Goal: Browse casually: Explore the website without a specific task or goal

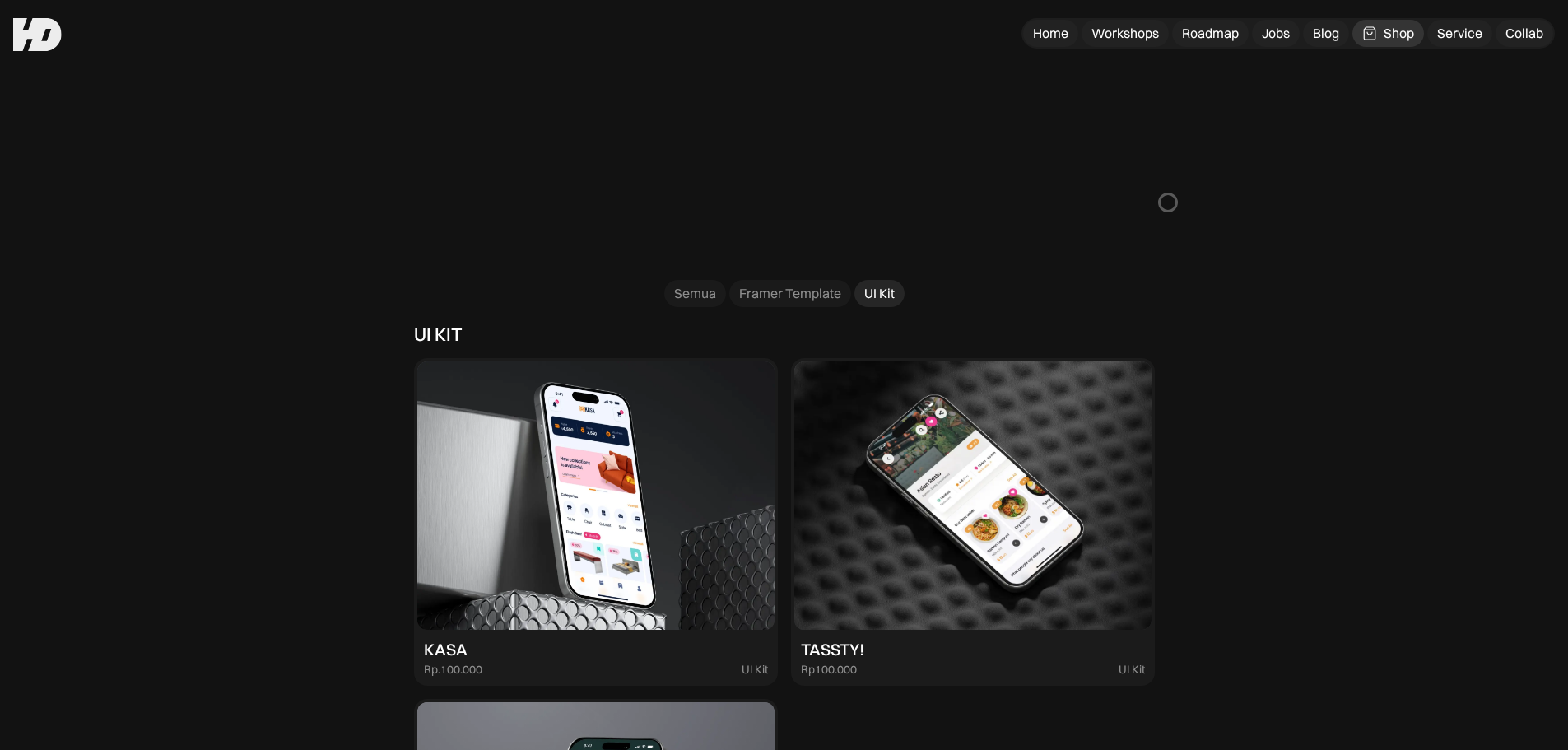
scroll to position [894, 0]
click at [759, 289] on div "Framer Template" at bounding box center [790, 293] width 102 height 17
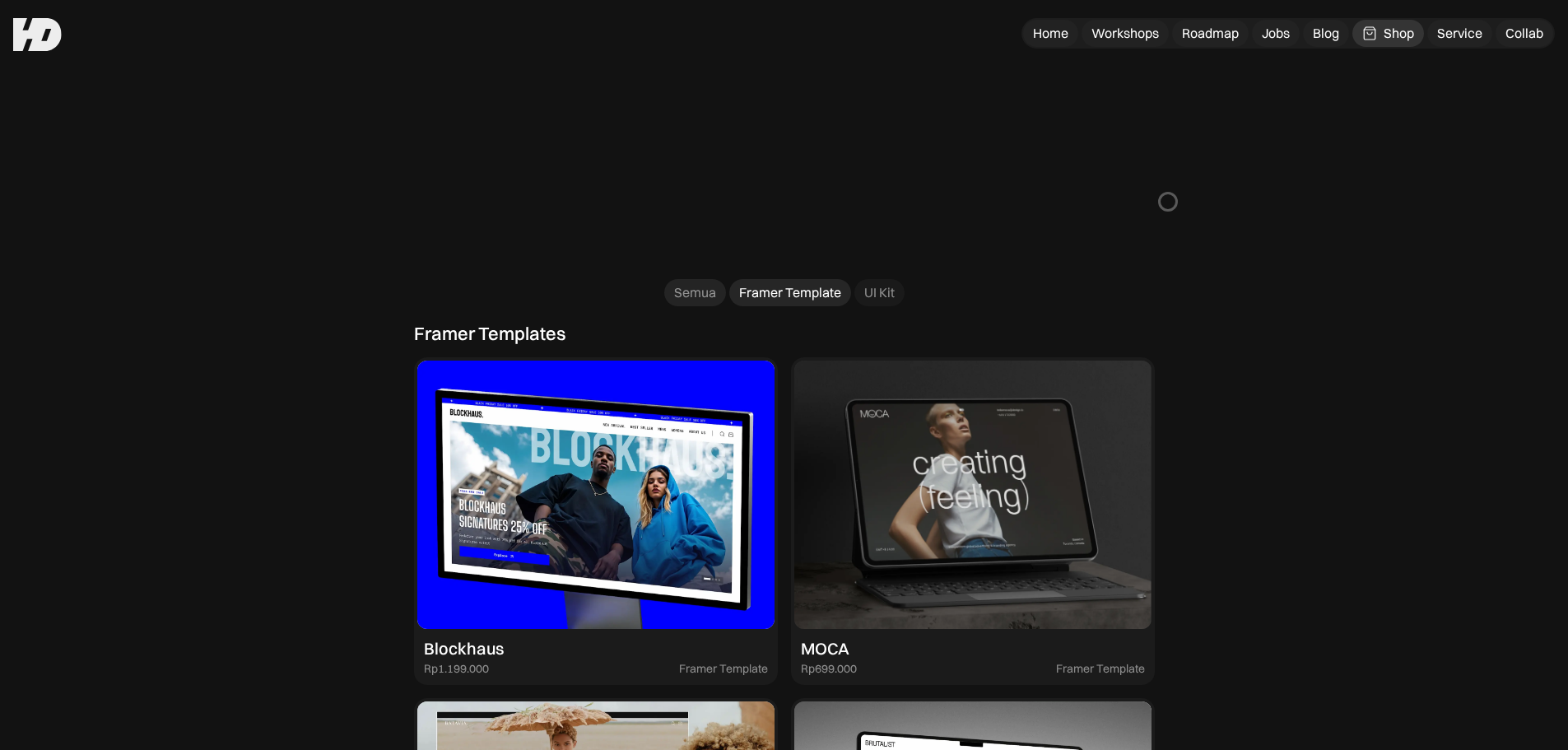
click at [708, 296] on div "Semua" at bounding box center [695, 293] width 42 height 17
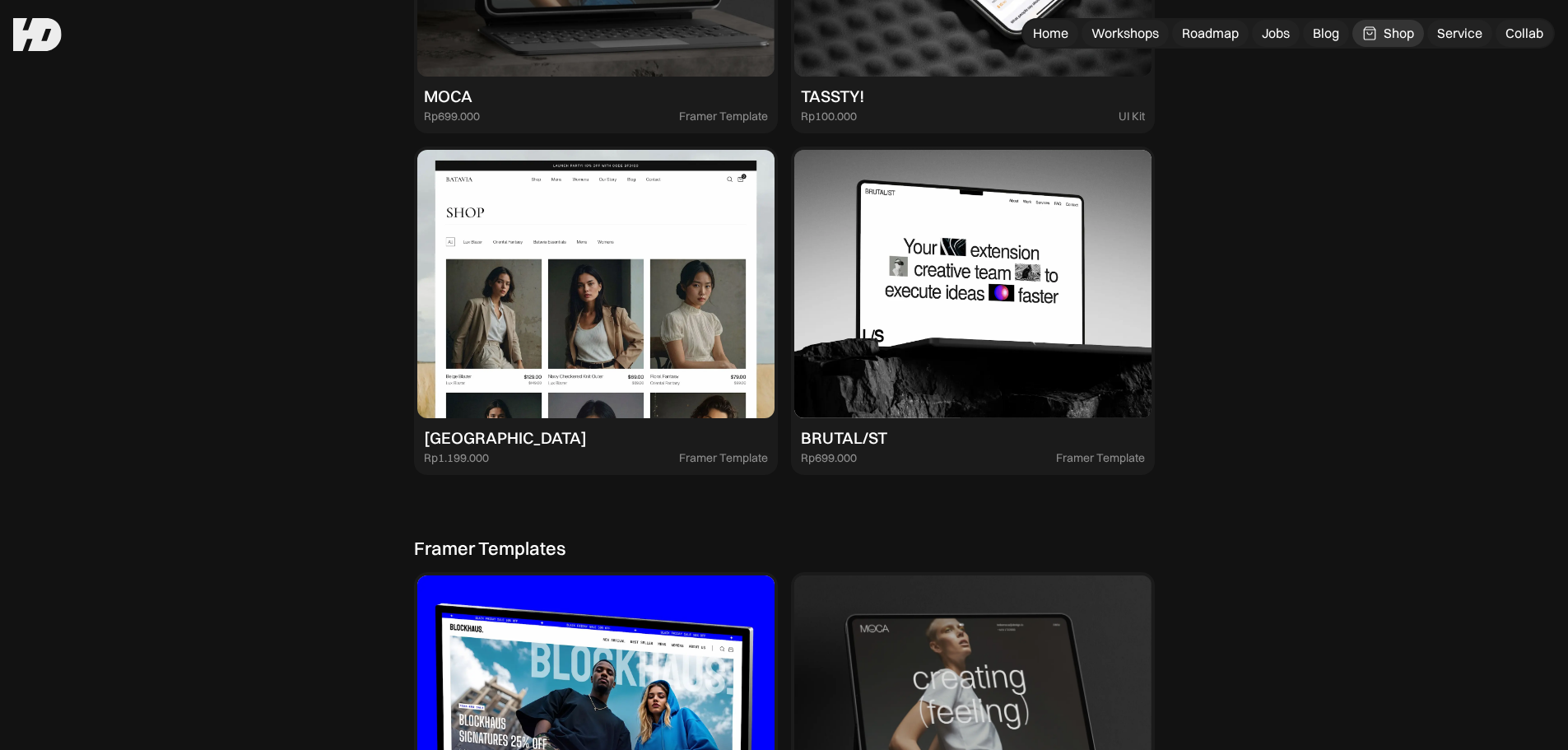
scroll to position [2837, 0]
click at [650, 388] on img at bounding box center [596, 284] width 357 height 269
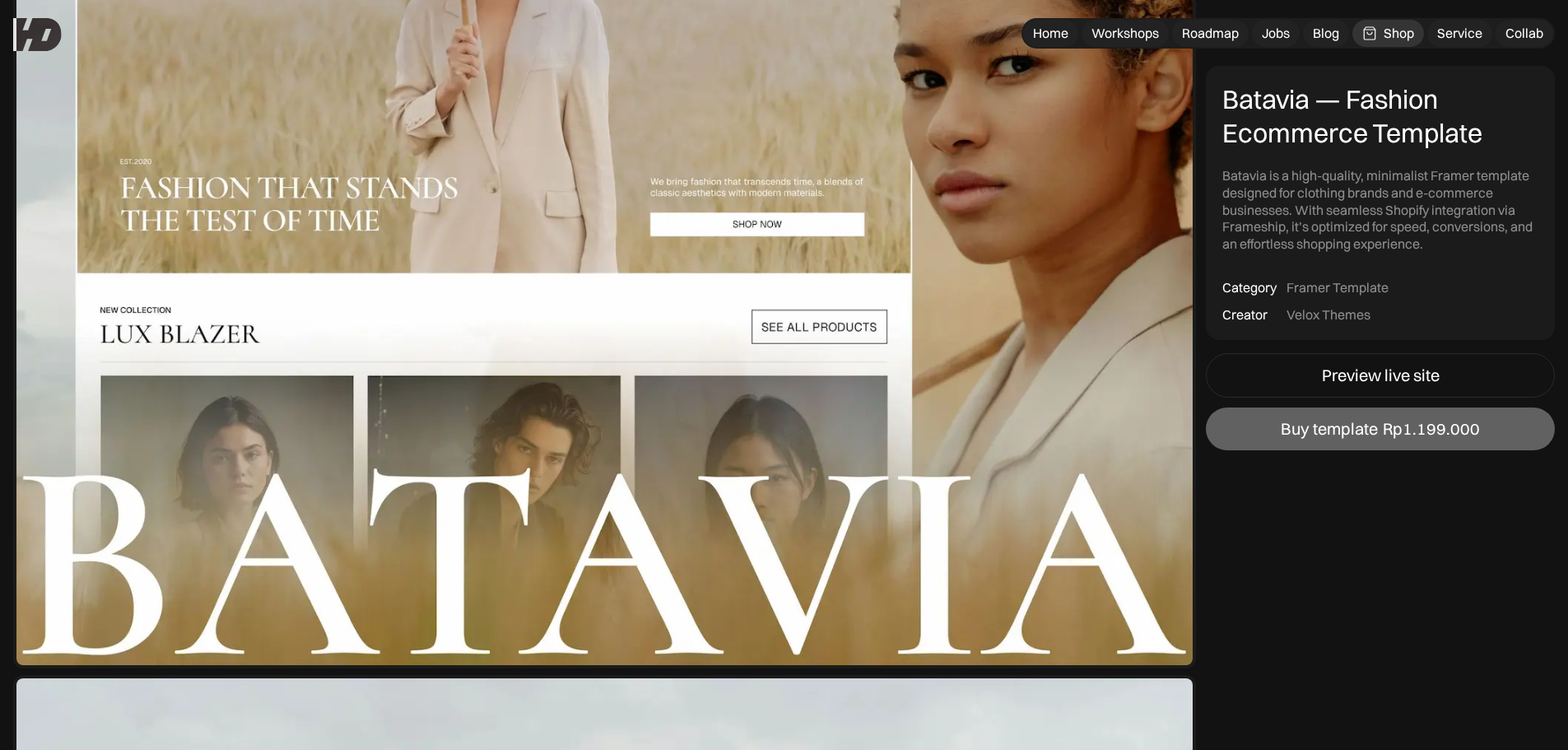
scroll to position [352, 0]
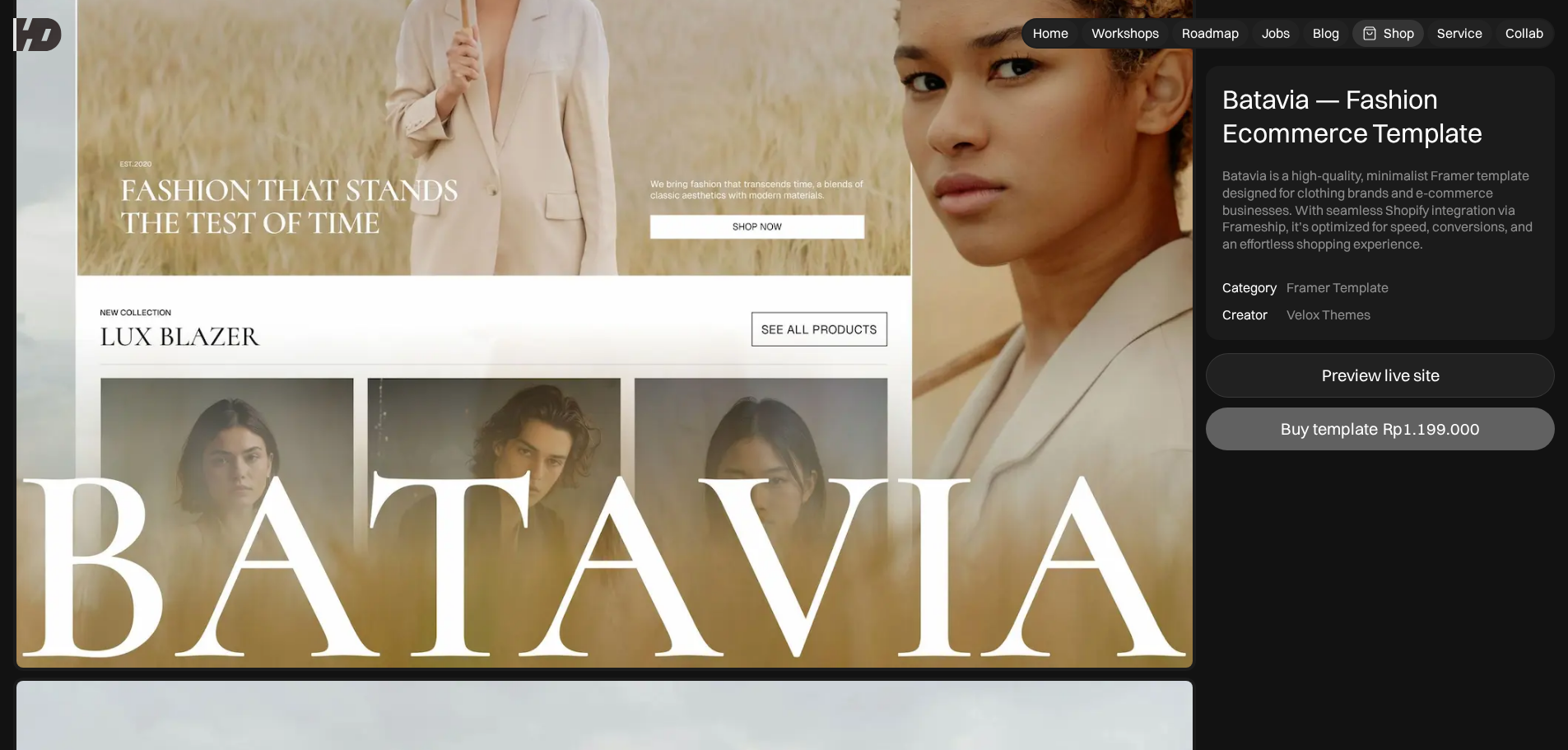
click at [1329, 358] on link "Preview live site" at bounding box center [1380, 375] width 349 height 44
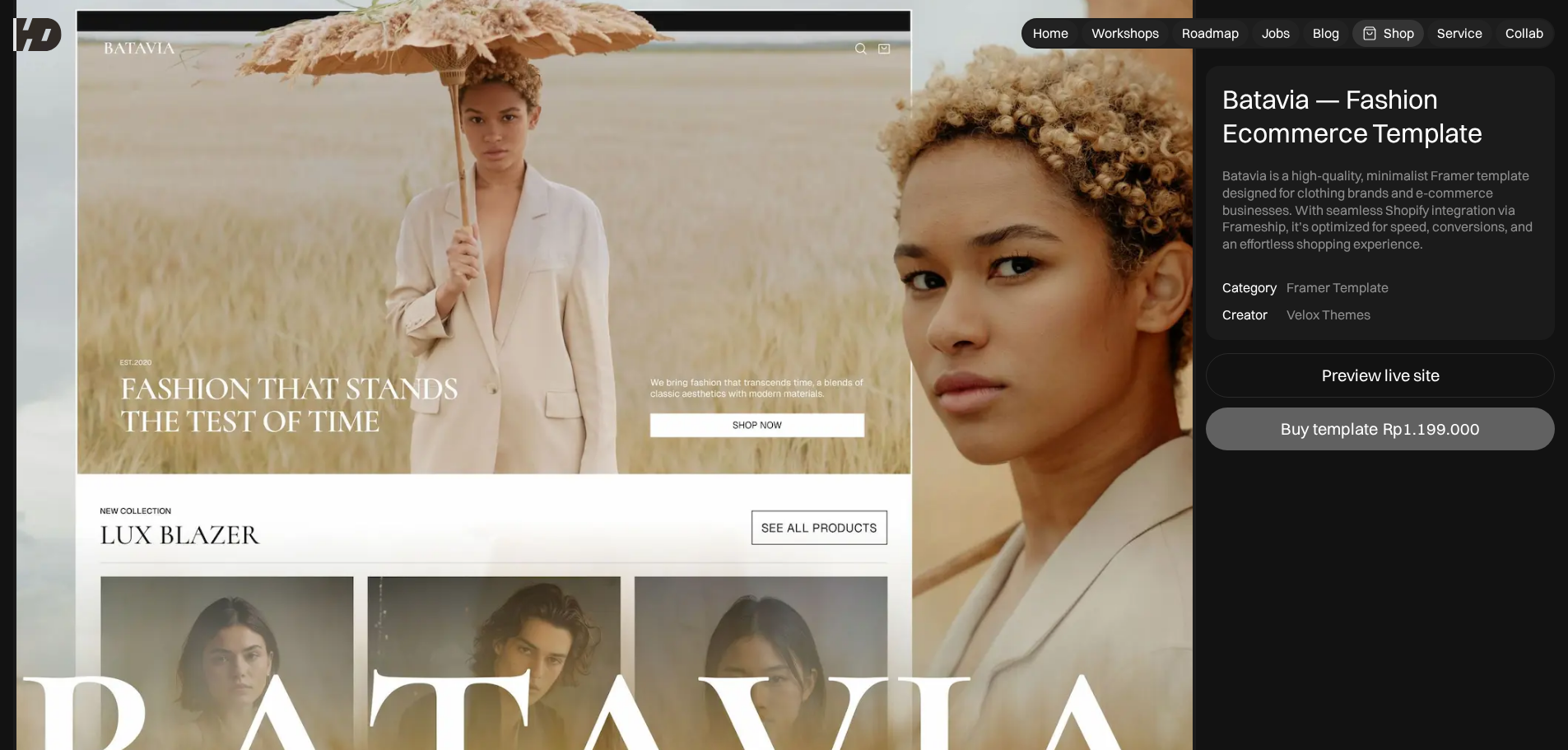
scroll to position [0, 0]
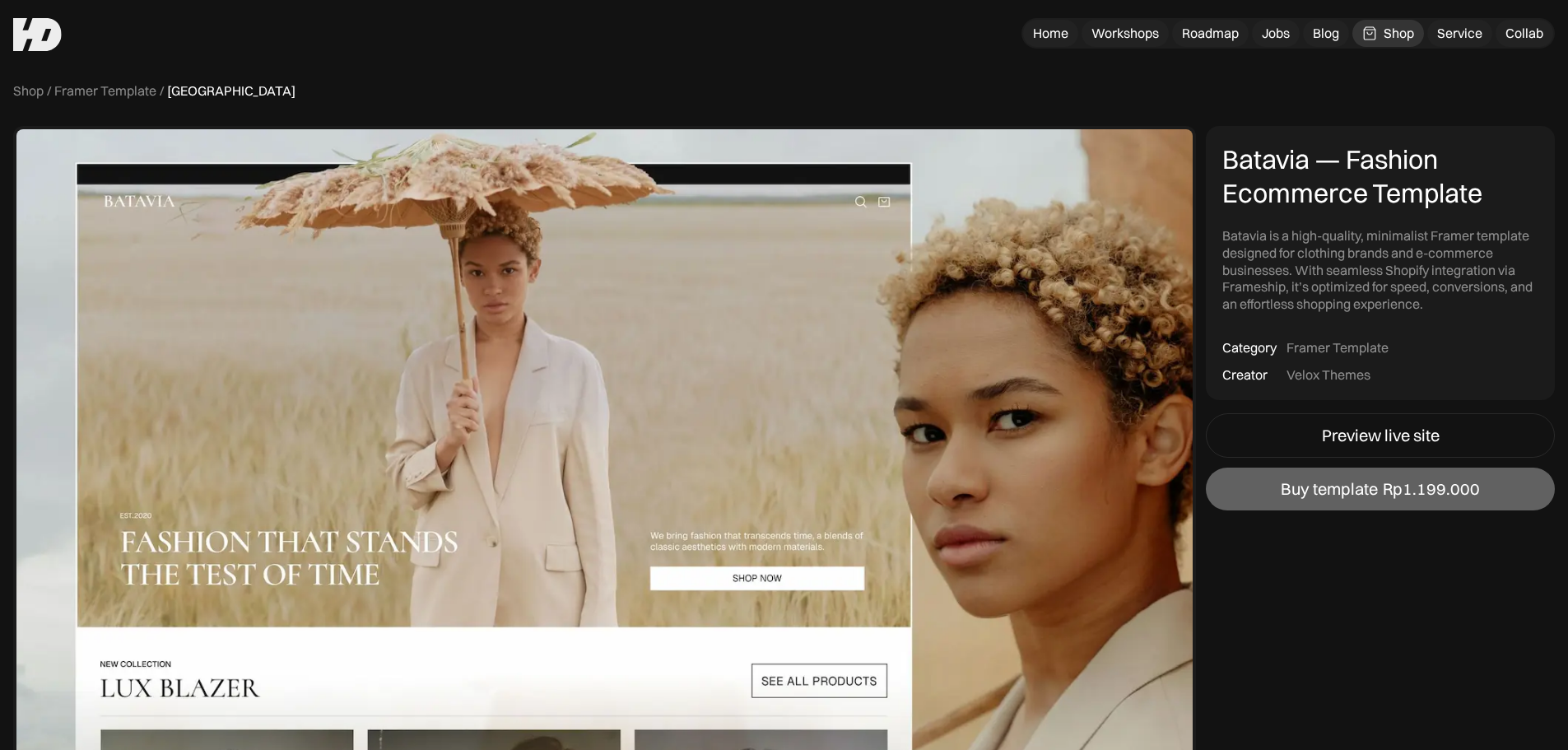
click at [27, 37] on img at bounding box center [37, 35] width 48 height 33
